Goal: Information Seeking & Learning: Learn about a topic

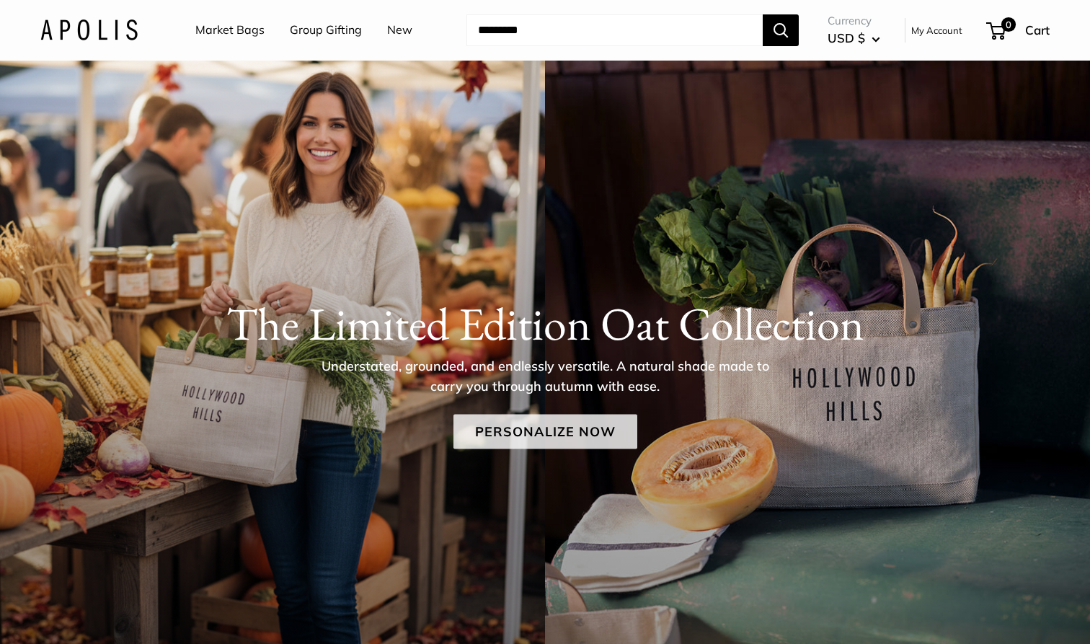
click at [538, 431] on link "Personalize Now" at bounding box center [546, 432] width 184 height 35
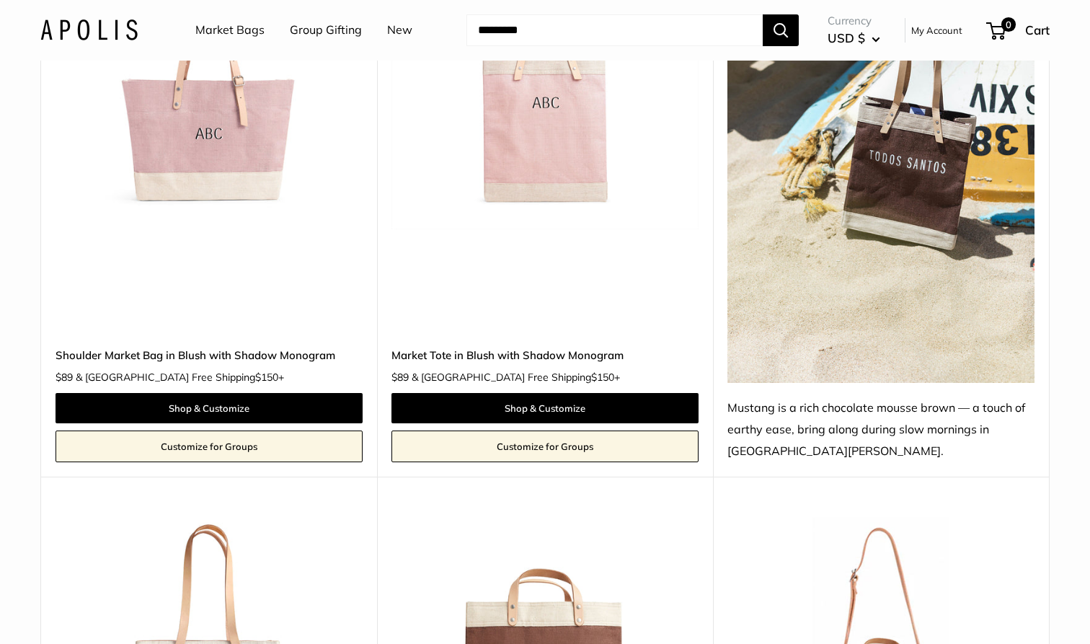
scroll to position [7229, 0]
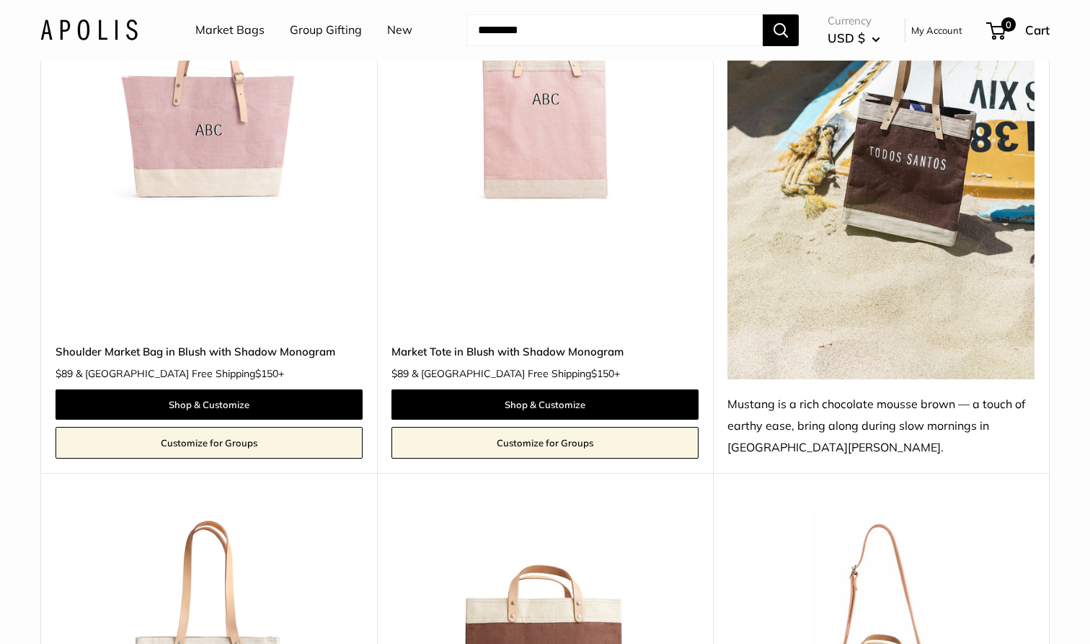
click at [0, 0] on img at bounding box center [0, 0] width 0 height 0
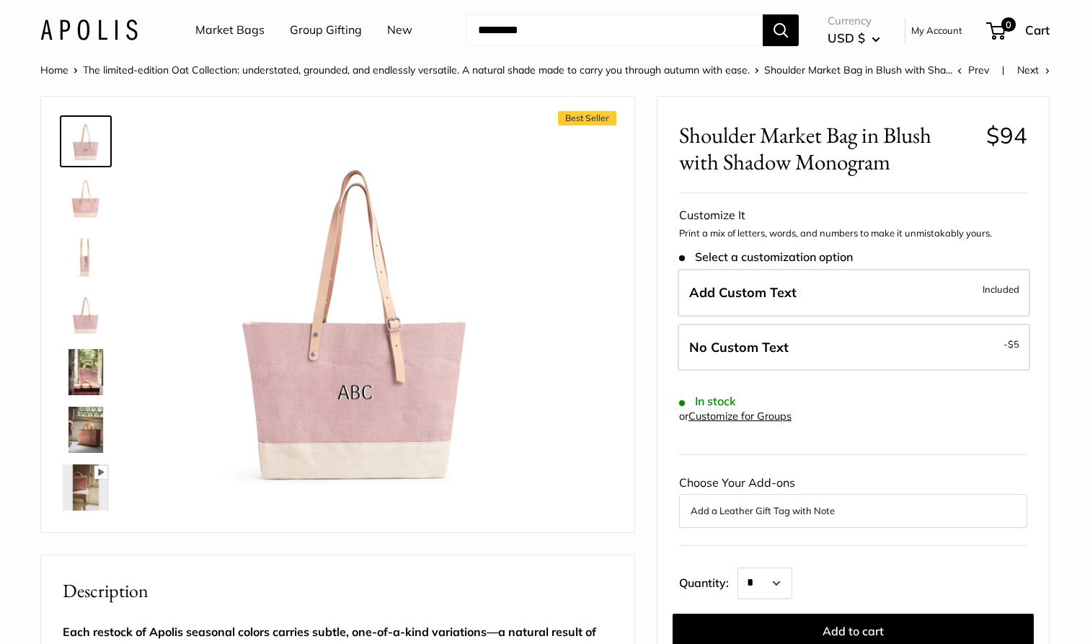
click at [85, 363] on img at bounding box center [86, 372] width 46 height 46
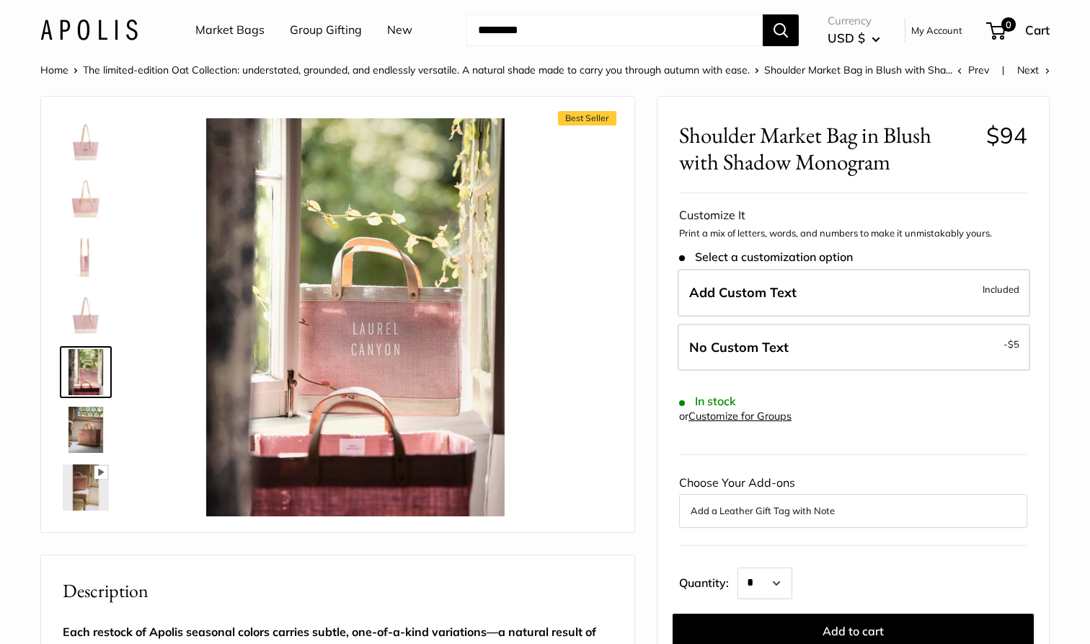
click at [88, 424] on img at bounding box center [86, 430] width 46 height 46
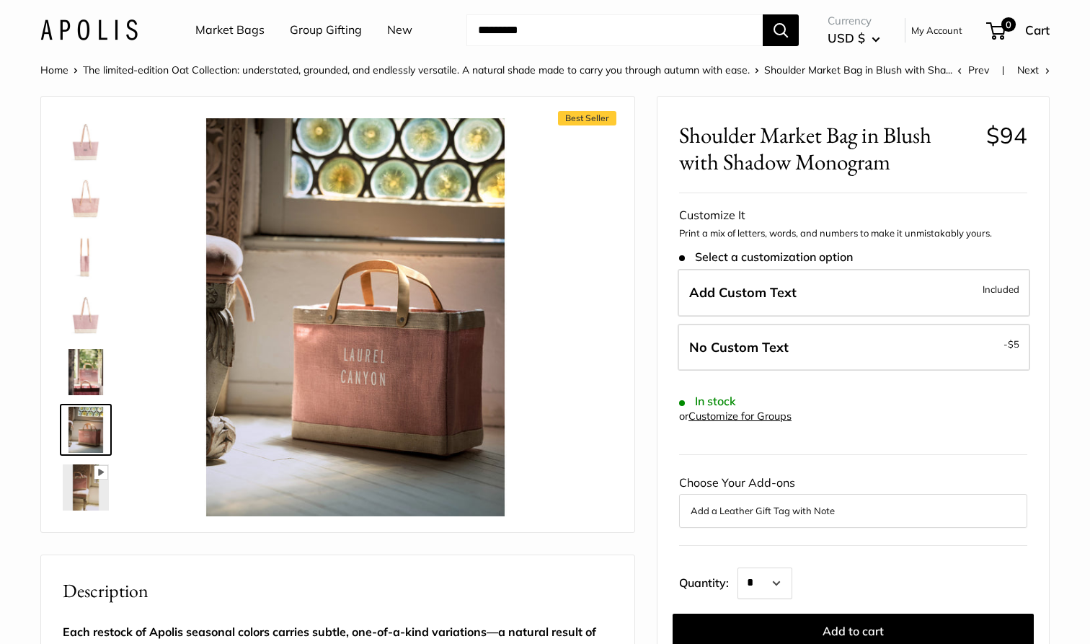
click at [83, 477] on img at bounding box center [86, 487] width 46 height 46
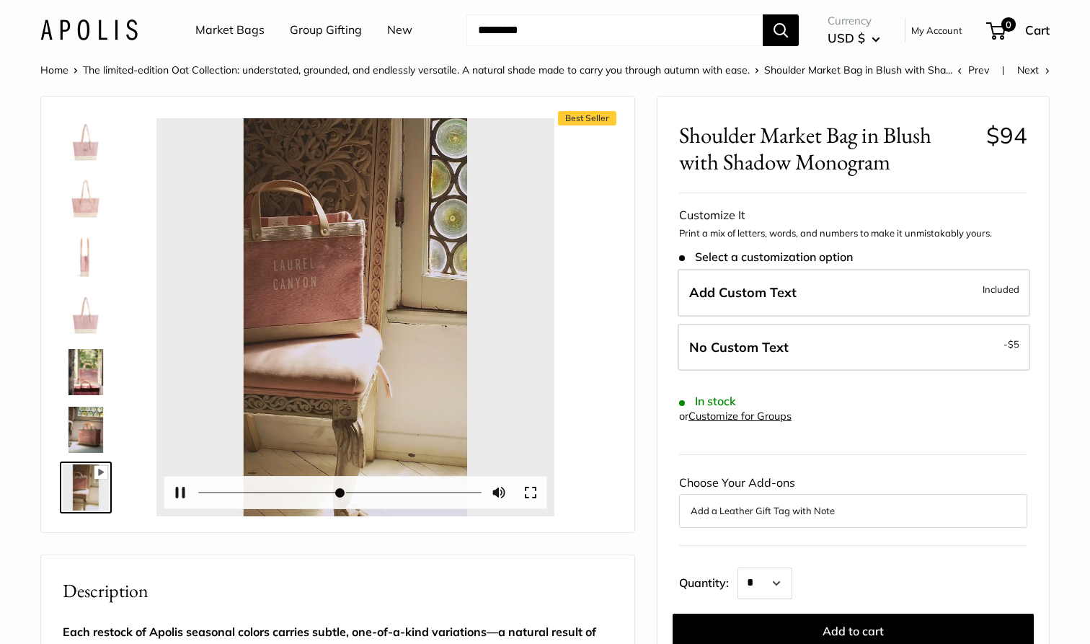
click at [362, 305] on div at bounding box center [355, 317] width 398 height 398
type input "***"
click at [247, 30] on link "Market Bags" at bounding box center [229, 30] width 69 height 22
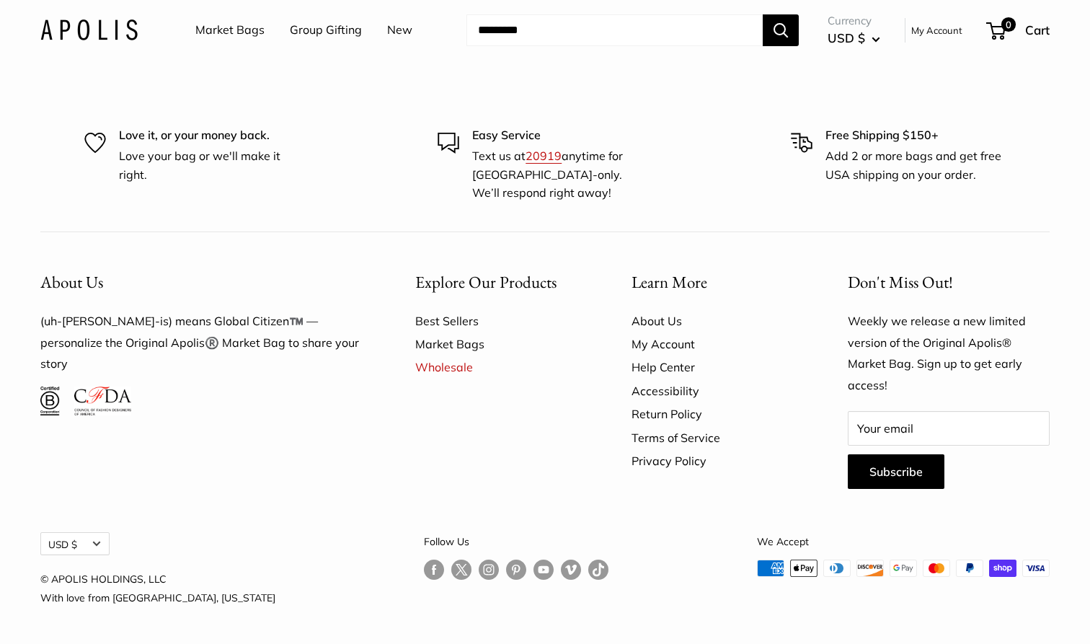
scroll to position [4166, 0]
click at [637, 322] on link "About Us" at bounding box center [715, 320] width 166 height 23
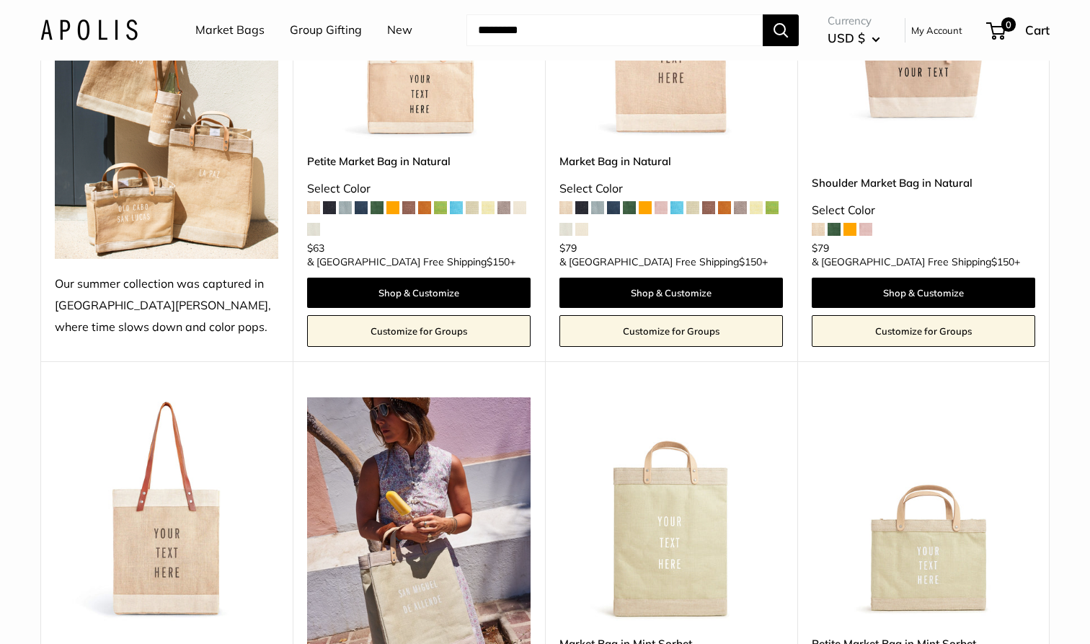
scroll to position [2854, 0]
